Goal: Navigation & Orientation: Find specific page/section

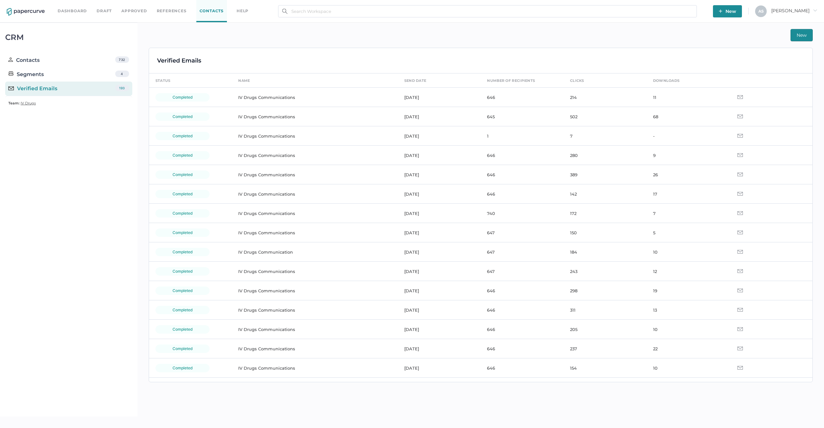
click at [86, 12] on link "Dashboard" at bounding box center [72, 10] width 29 height 7
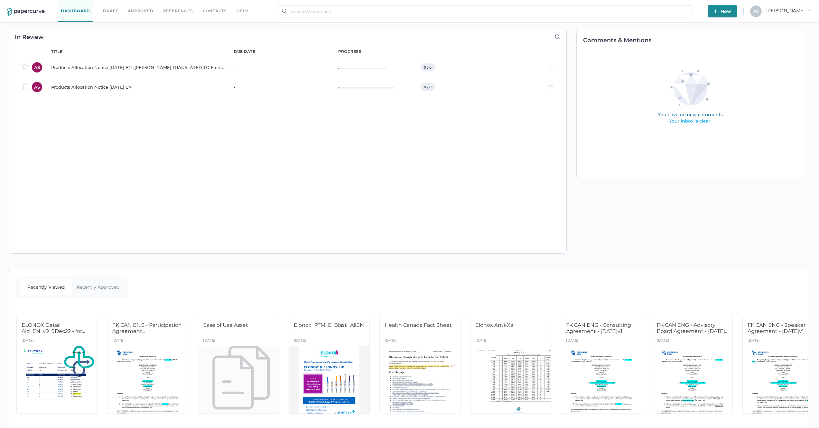
click at [109, 15] on div "Dashboard Draft Approved References Contacts help" at bounding box center [158, 11] width 201 height 22
click at [111, 10] on link "Draft" at bounding box center [110, 10] width 15 height 7
